Goal: Communication & Community: Ask a question

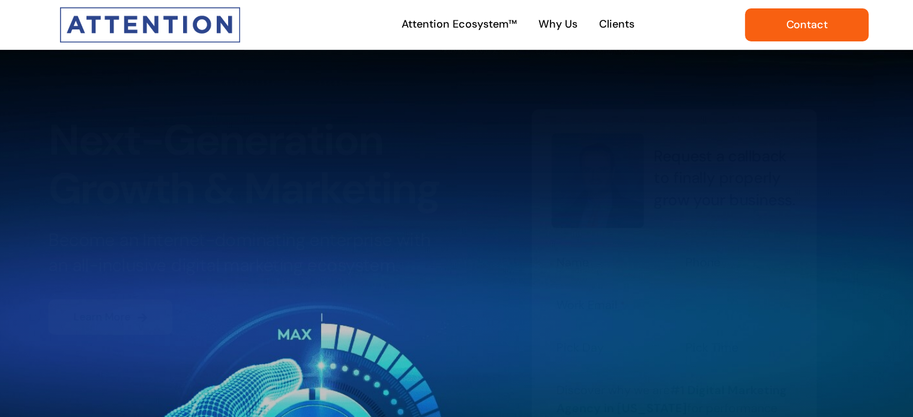
click at [805, 28] on span "Contact" at bounding box center [806, 25] width 41 height 13
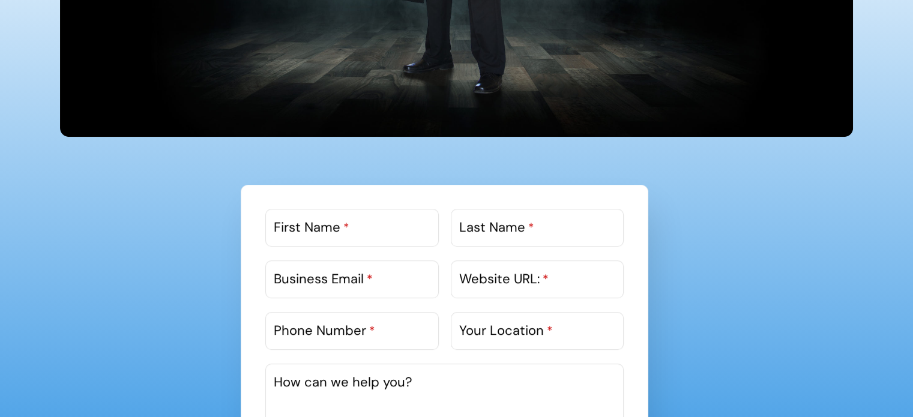
scroll to position [660, 0]
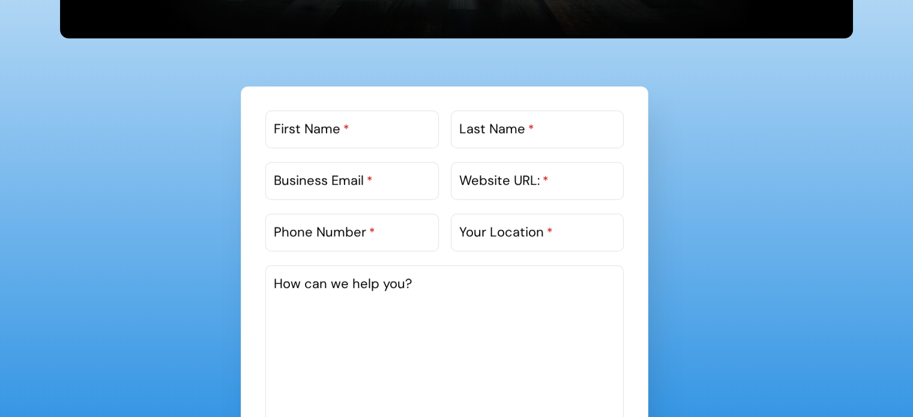
click at [303, 106] on div "First Name * Last Name * Business Email * Website URL: * Phone Number * Your Lo…" at bounding box center [445, 310] width 408 height 449
click at [321, 129] on label "First Name *" at bounding box center [312, 129] width 76 height 20
click at [321, 129] on input "First Name *" at bounding box center [351, 129] width 173 height 38
click at [367, 142] on input "First Name *" at bounding box center [351, 129] width 173 height 38
type input "Sachin"
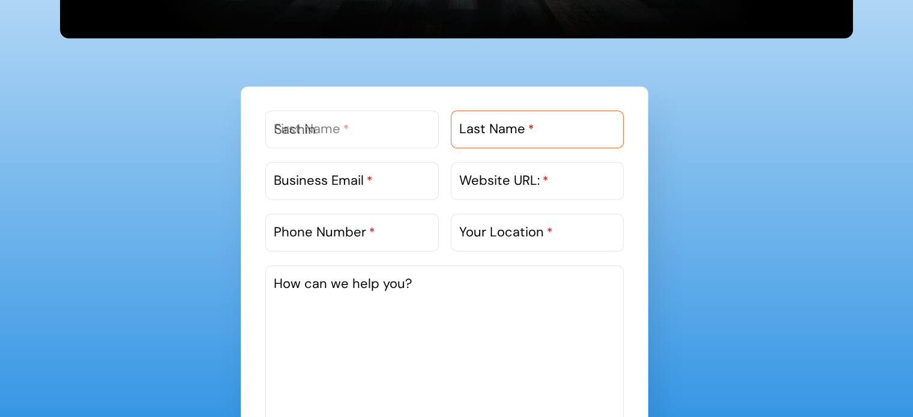
type input "Mandal"
type input "sachin.digitallinkbuilding@gmail.com"
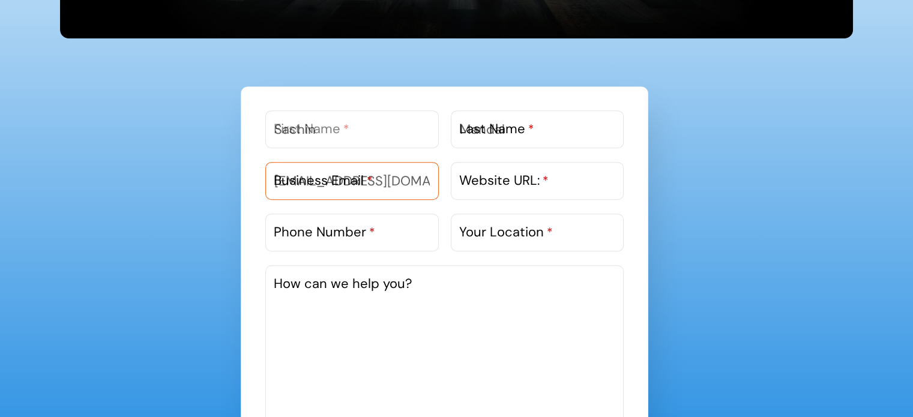
type input "09933406998"
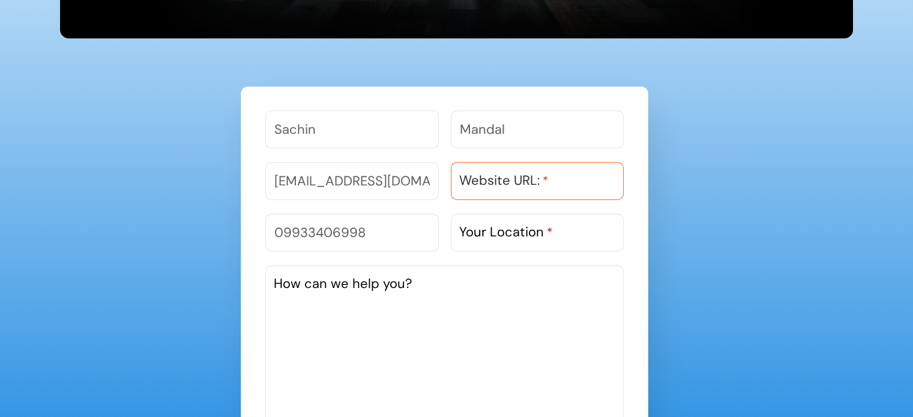
click at [516, 196] on input "Website URL: *" at bounding box center [537, 181] width 173 height 38
click at [526, 180] on label "Website URL: *" at bounding box center [503, 181] width 89 height 20
click at [526, 180] on input "Website URL: *" at bounding box center [537, 181] width 173 height 38
click at [497, 178] on label "Website URL: *" at bounding box center [503, 181] width 89 height 20
click at [497, 178] on input "Website URL: *" at bounding box center [537, 181] width 173 height 38
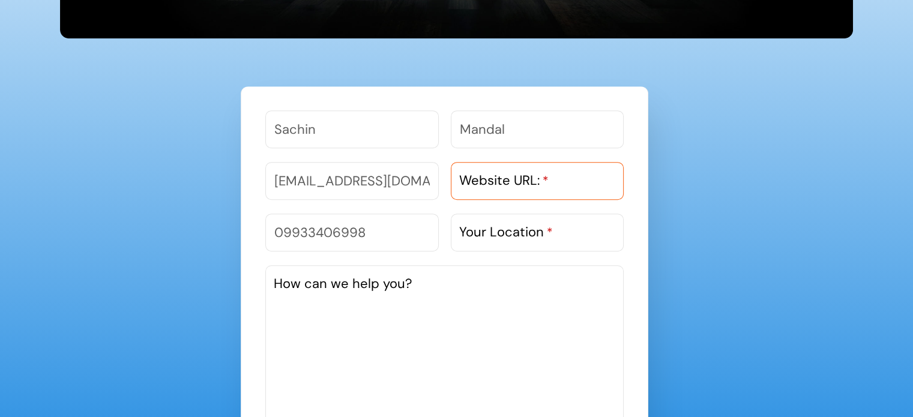
paste input "https://digitallinkbuilding.com/"
type input "https://digitallinkbuilding.com/"
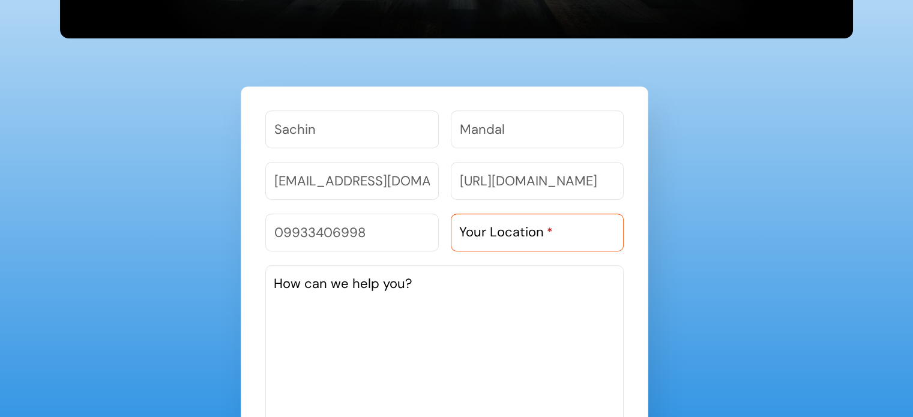
scroll to position [0, 0]
click at [495, 220] on input "Your Location *" at bounding box center [537, 233] width 173 height 38
click at [500, 232] on label "Your Location *" at bounding box center [506, 232] width 94 height 20
click at [500, 232] on input "Your Location *" at bounding box center [537, 233] width 173 height 38
click at [483, 238] on label "Your Location *" at bounding box center [506, 232] width 94 height 20
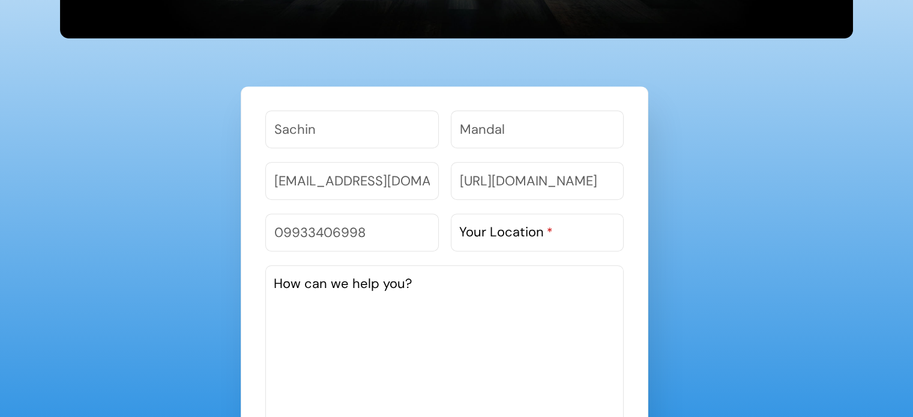
click at [483, 238] on input "Your Location *" at bounding box center [537, 233] width 173 height 38
paste input "Jorda, Indpur, West Bengal , India"
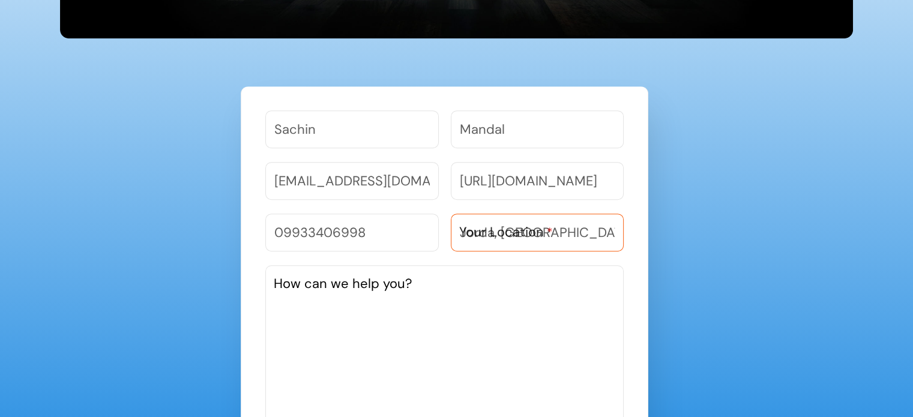
scroll to position [0, 44]
type input "Jorda, Indpur, West Bengal , India"
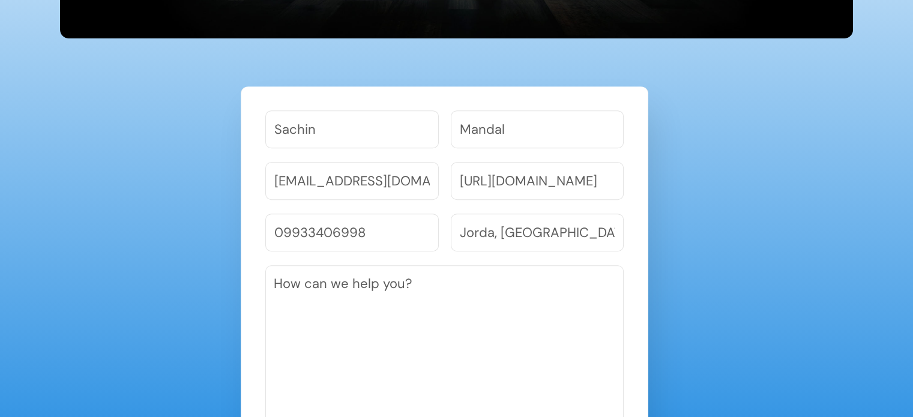
click at [485, 349] on textarea "How can we help you?" at bounding box center [444, 355] width 358 height 180
click at [468, 361] on textarea "How can we help you?" at bounding box center [444, 355] width 358 height 180
paste textarea "Hi, Are you looking for a vendor who can handle your Link Building? Then here I…"
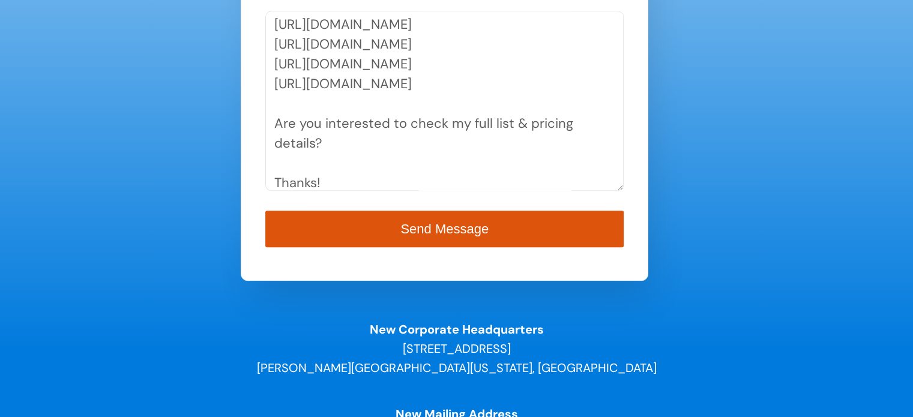
scroll to position [927, 0]
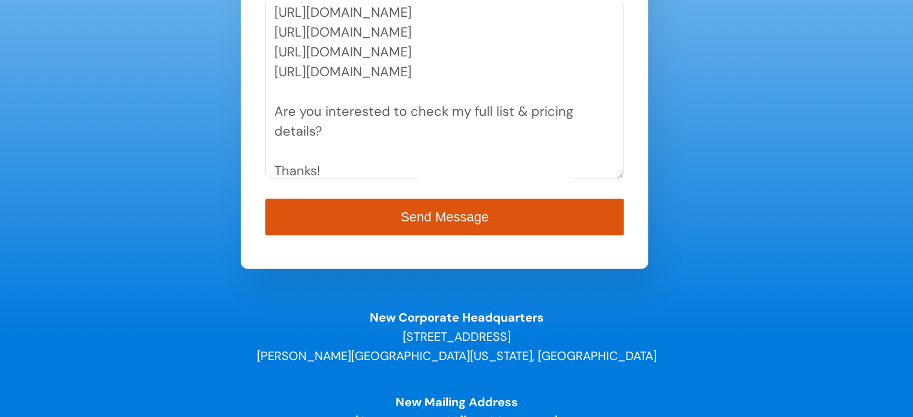
type textarea "Hi, Are you looking for a vendor who can handle your Link Building? Then here I…"
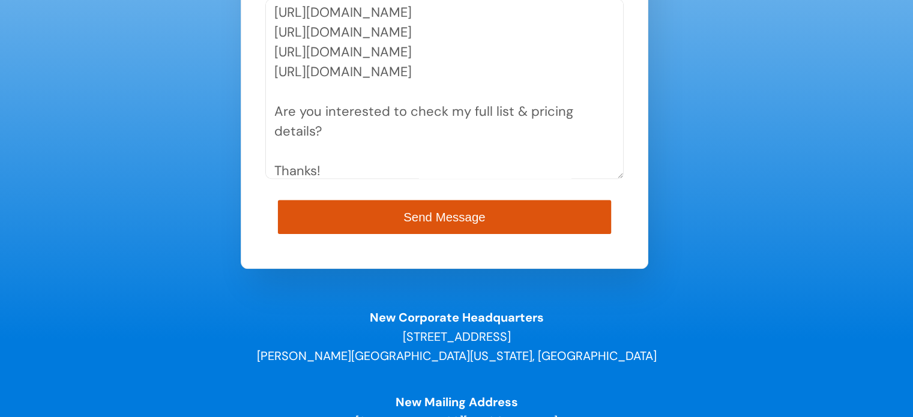
click at [351, 216] on button "Send Message" at bounding box center [444, 217] width 333 height 34
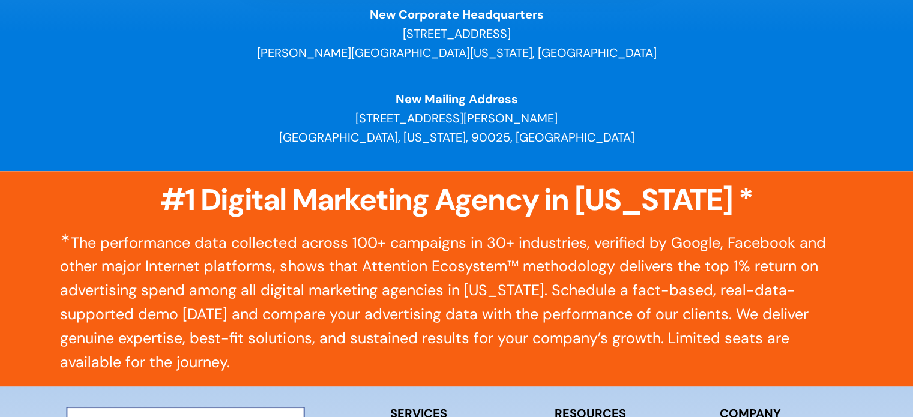
scroll to position [1140, 0]
